Goal: Go to known website: Access a specific website the user already knows

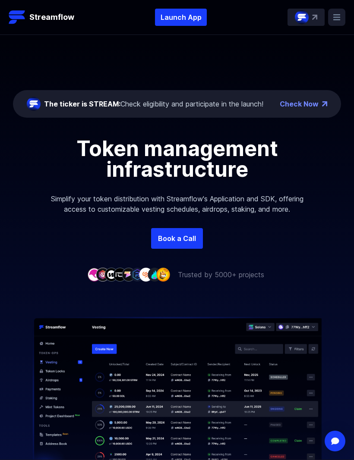
click at [179, 18] on p "Launch App" at bounding box center [181, 17] width 52 height 17
click at [184, 20] on p "Launch App" at bounding box center [181, 17] width 52 height 17
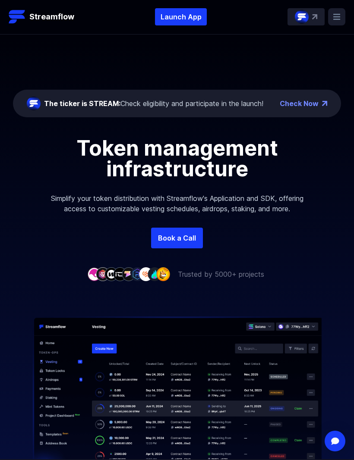
click at [202, 15] on p "Launch App" at bounding box center [181, 16] width 52 height 17
click at [183, 17] on p "Launch App" at bounding box center [181, 16] width 52 height 17
click at [183, 25] on p "Launch App" at bounding box center [181, 16] width 52 height 17
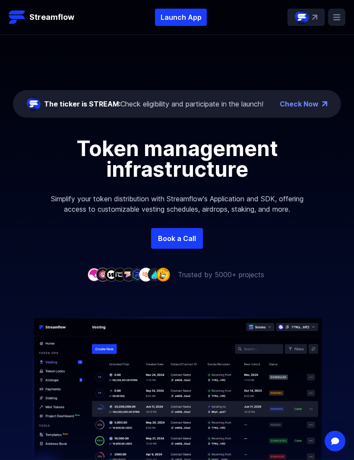
click at [192, 13] on p "Launch App" at bounding box center [181, 17] width 52 height 17
